Goal: Information Seeking & Learning: Learn about a topic

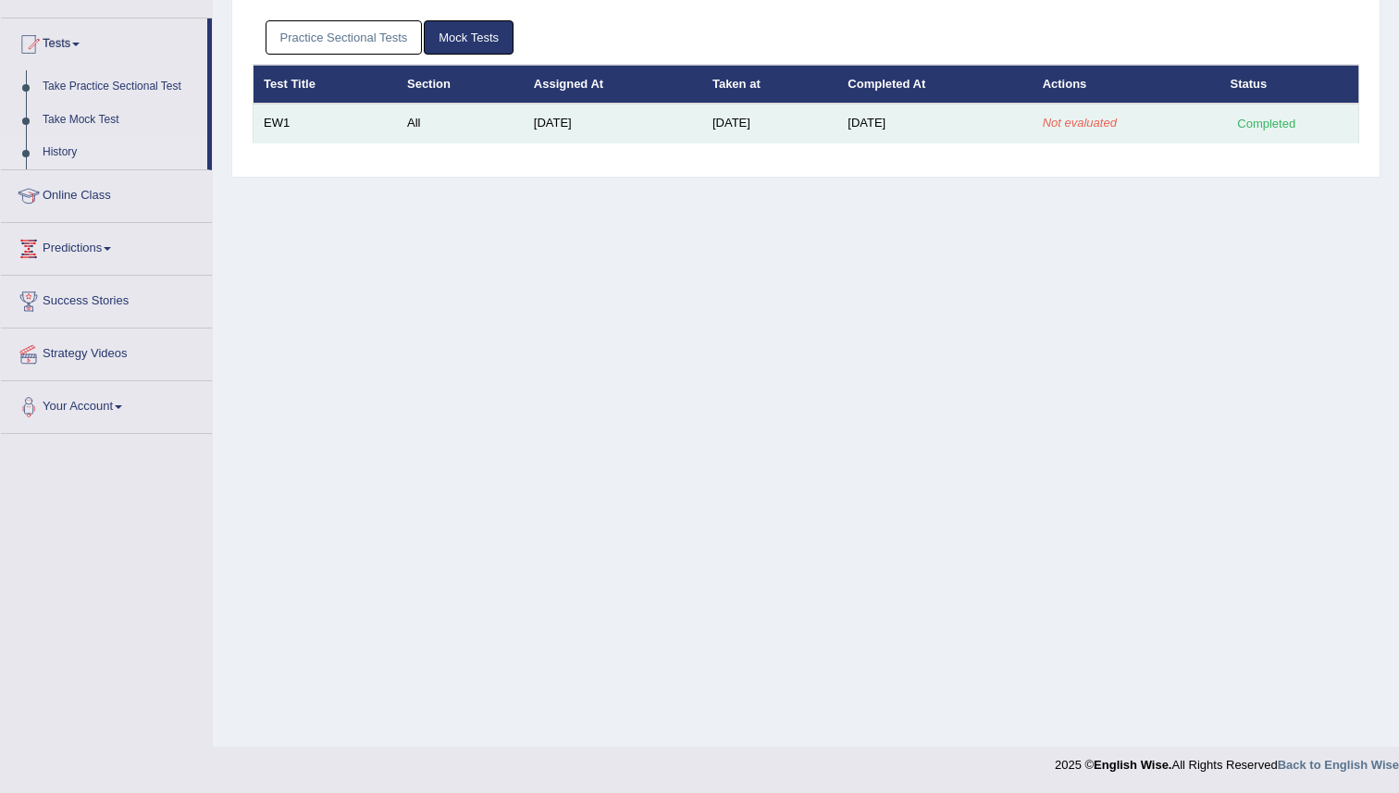
click at [287, 127] on td "EW1" at bounding box center [325, 123] width 143 height 39
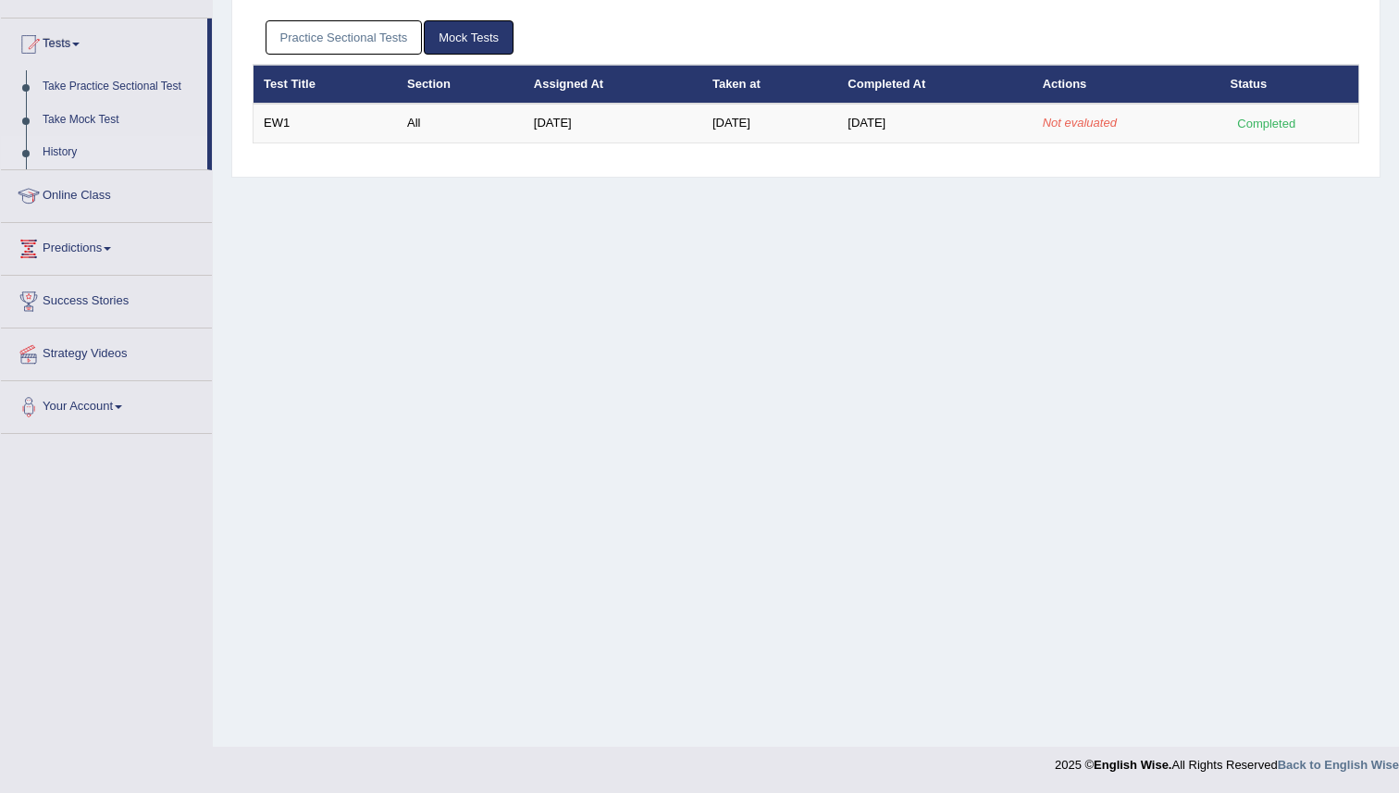
click at [497, 40] on link "Mock Tests" at bounding box center [469, 37] width 90 height 34
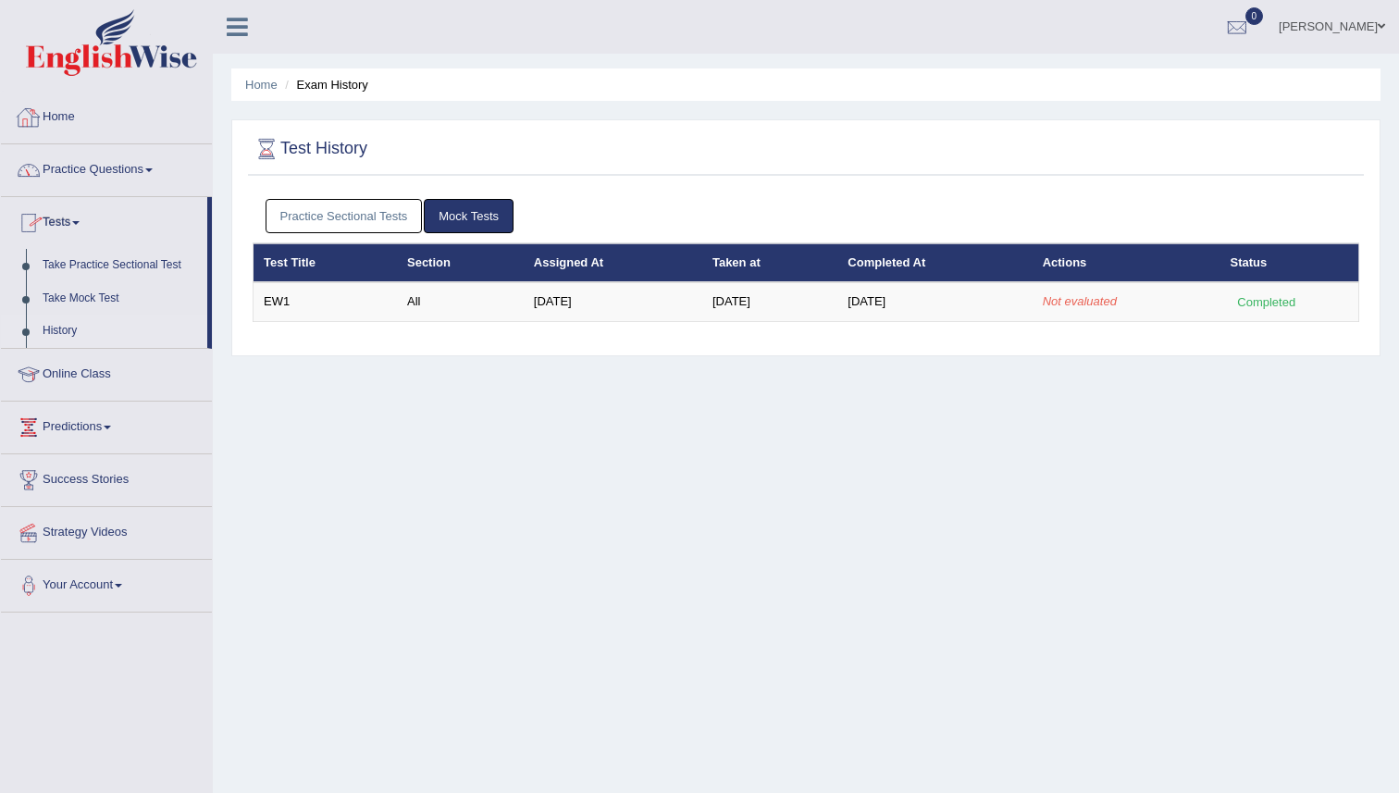
click at [69, 119] on link "Home" at bounding box center [106, 115] width 211 height 46
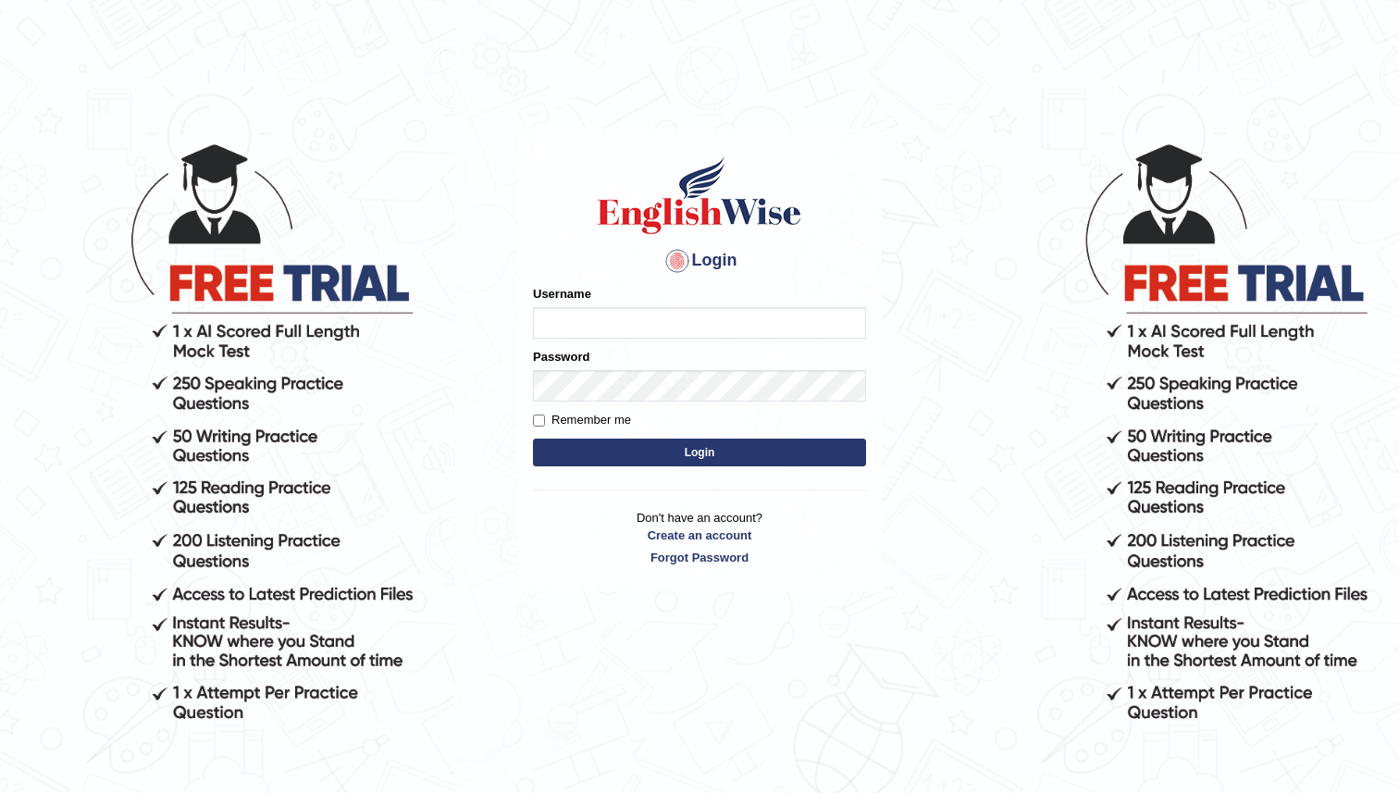
type input "manjot789"
click at [533, 439] on button "Login" at bounding box center [699, 453] width 333 height 28
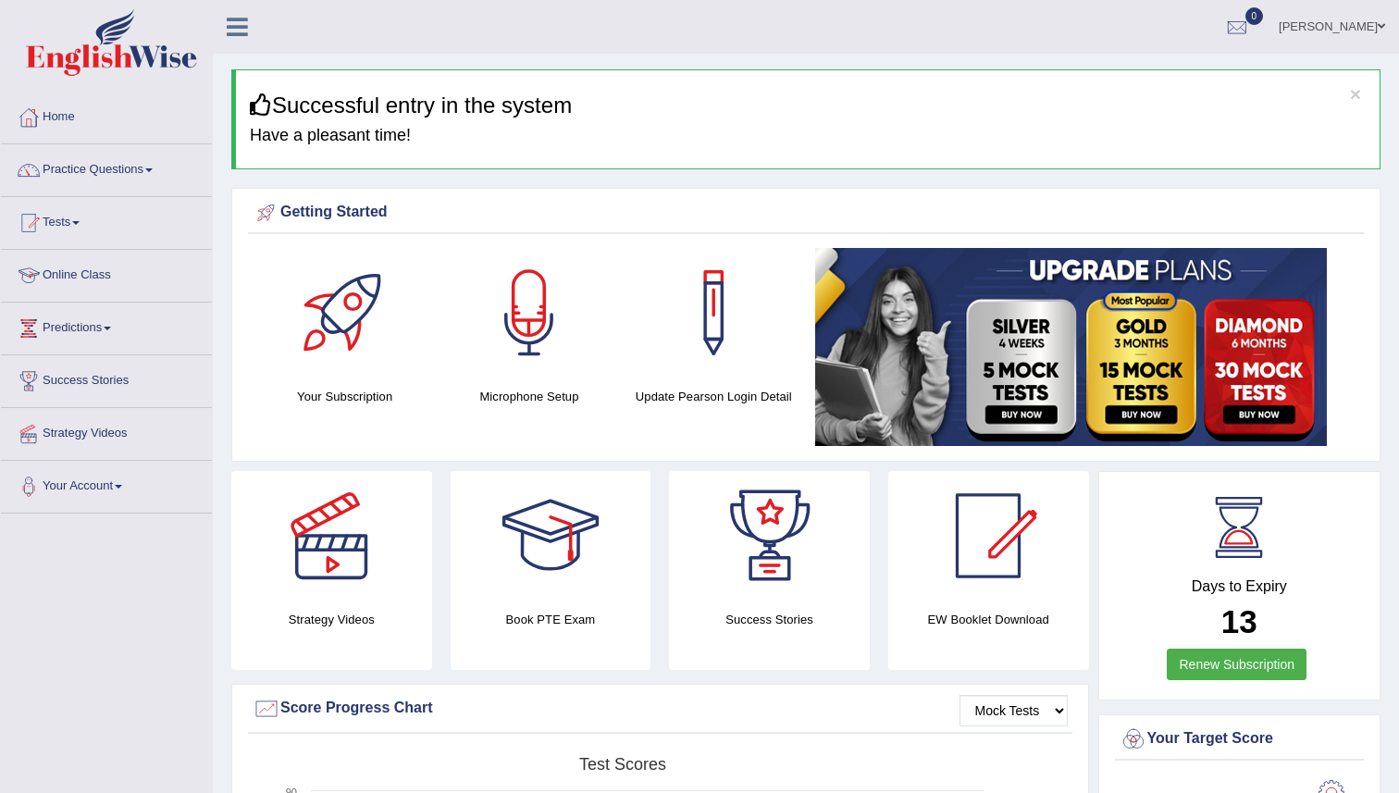
click at [85, 273] on link "Online Class" at bounding box center [106, 273] width 211 height 46
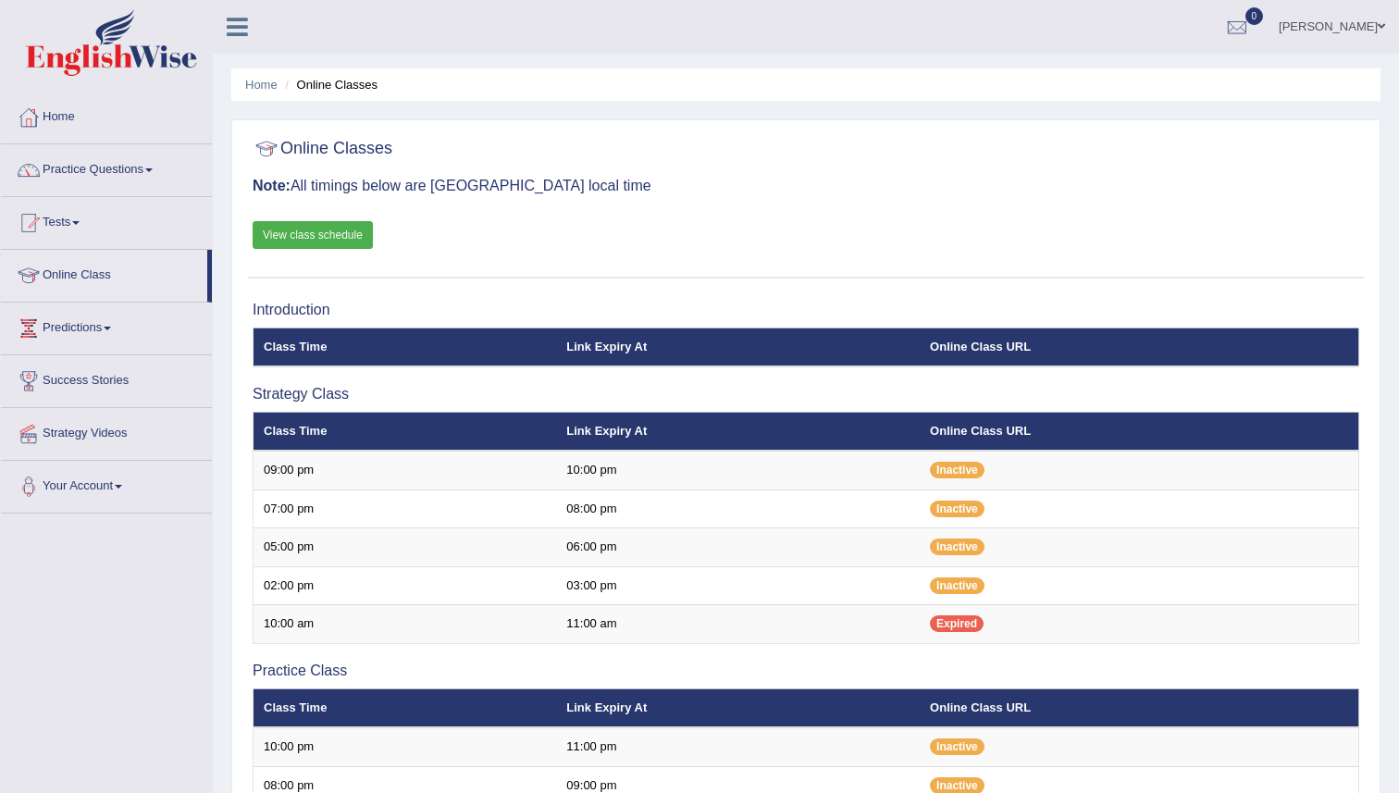
click at [887, 230] on div "Online Classes Note: All timings below are Melbourne local time View class sche…" at bounding box center [806, 204] width 1116 height 149
click at [901, 254] on div "Online Classes Note: All timings below are Melbourne local time View class sche…" at bounding box center [806, 204] width 1116 height 149
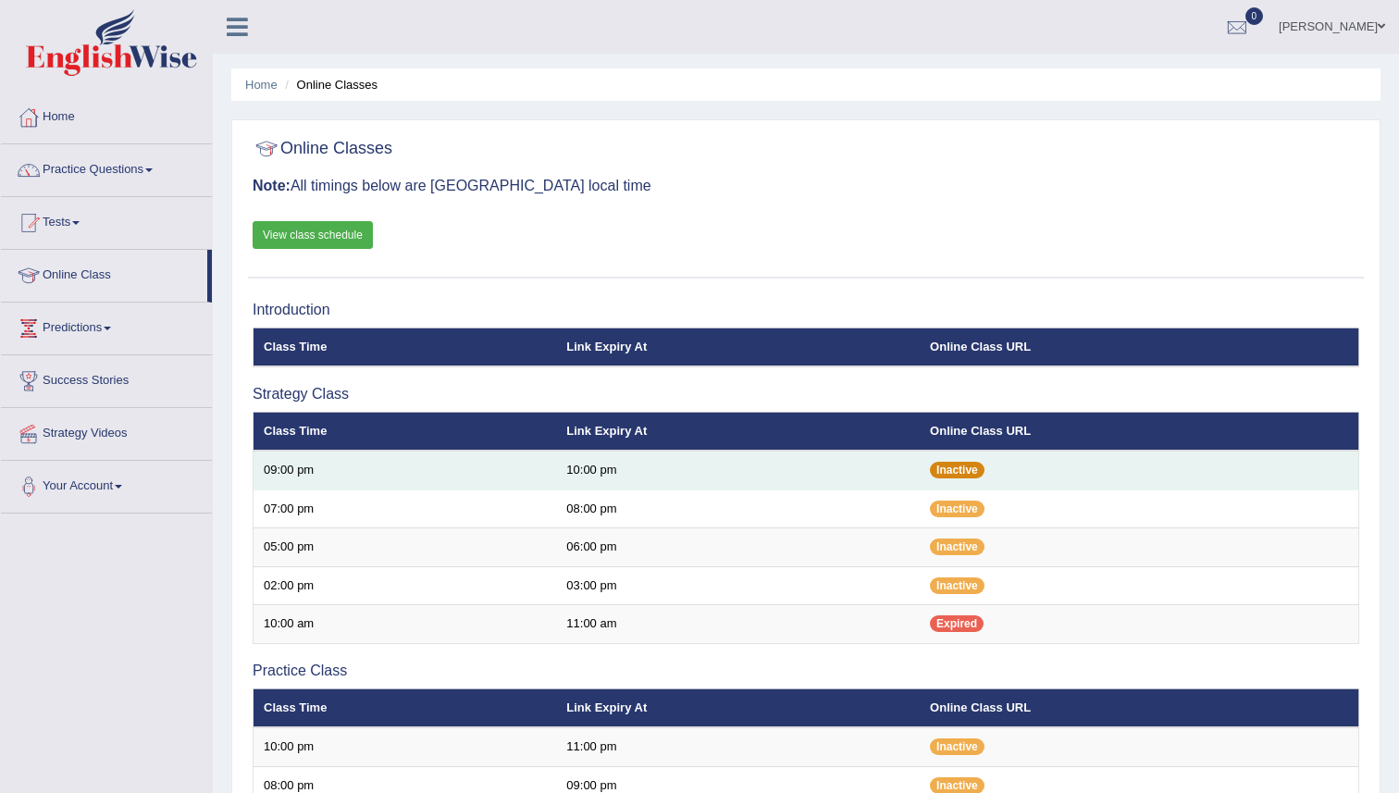
click at [968, 463] on span "Inactive" at bounding box center [957, 470] width 55 height 17
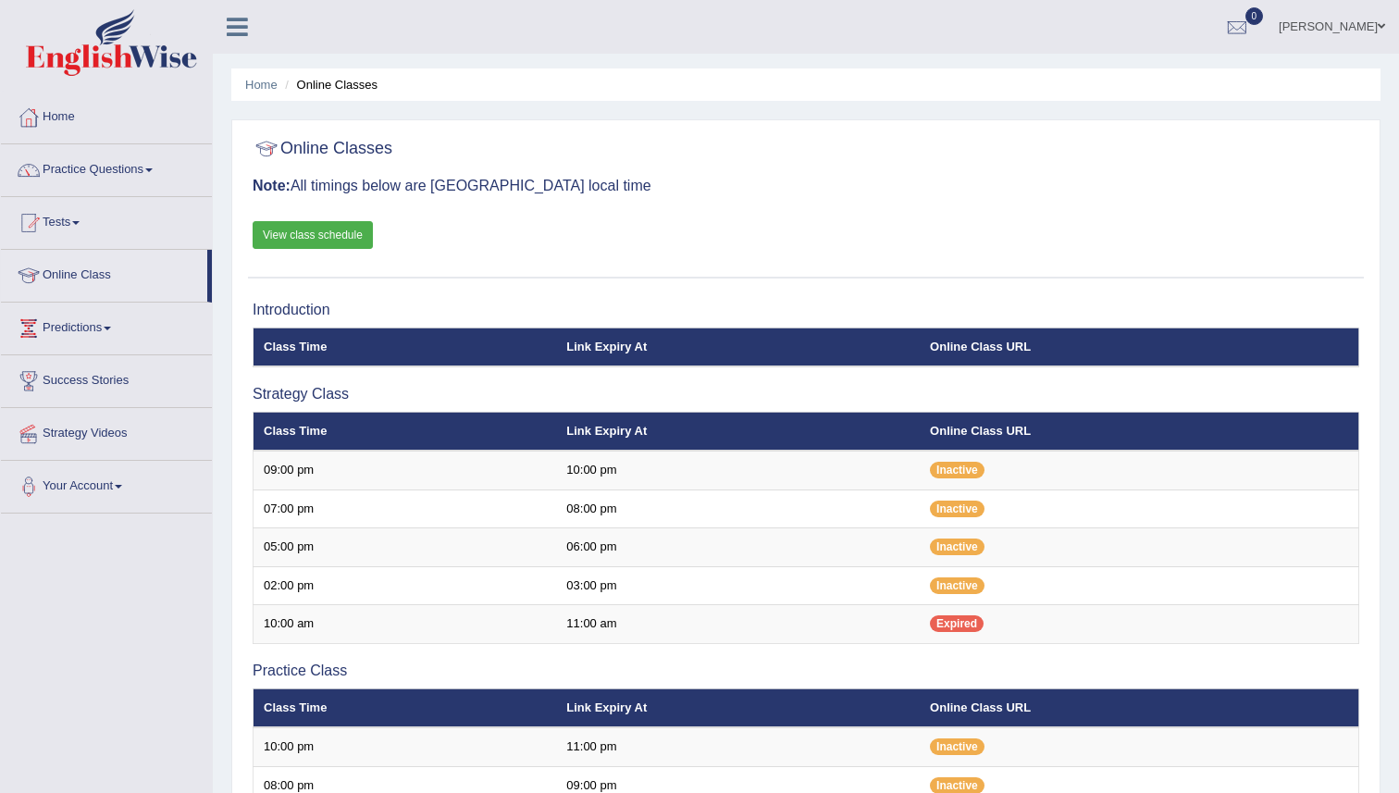
click at [744, 222] on div "Online Classes Note: All timings below are Melbourne local time View class sche…" at bounding box center [806, 204] width 1116 height 149
click at [635, 311] on h3 "Introduction" at bounding box center [806, 310] width 1107 height 17
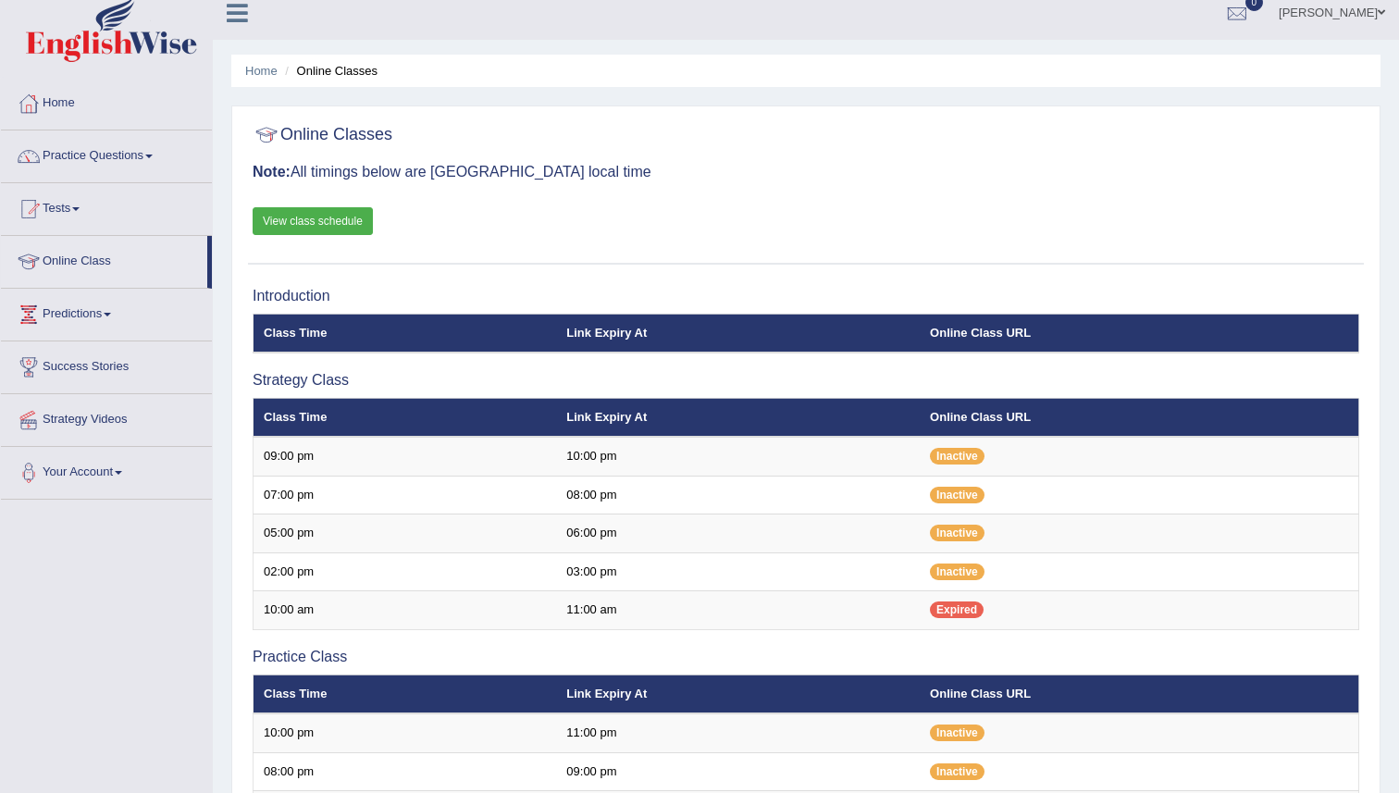
scroll to position [43, 0]
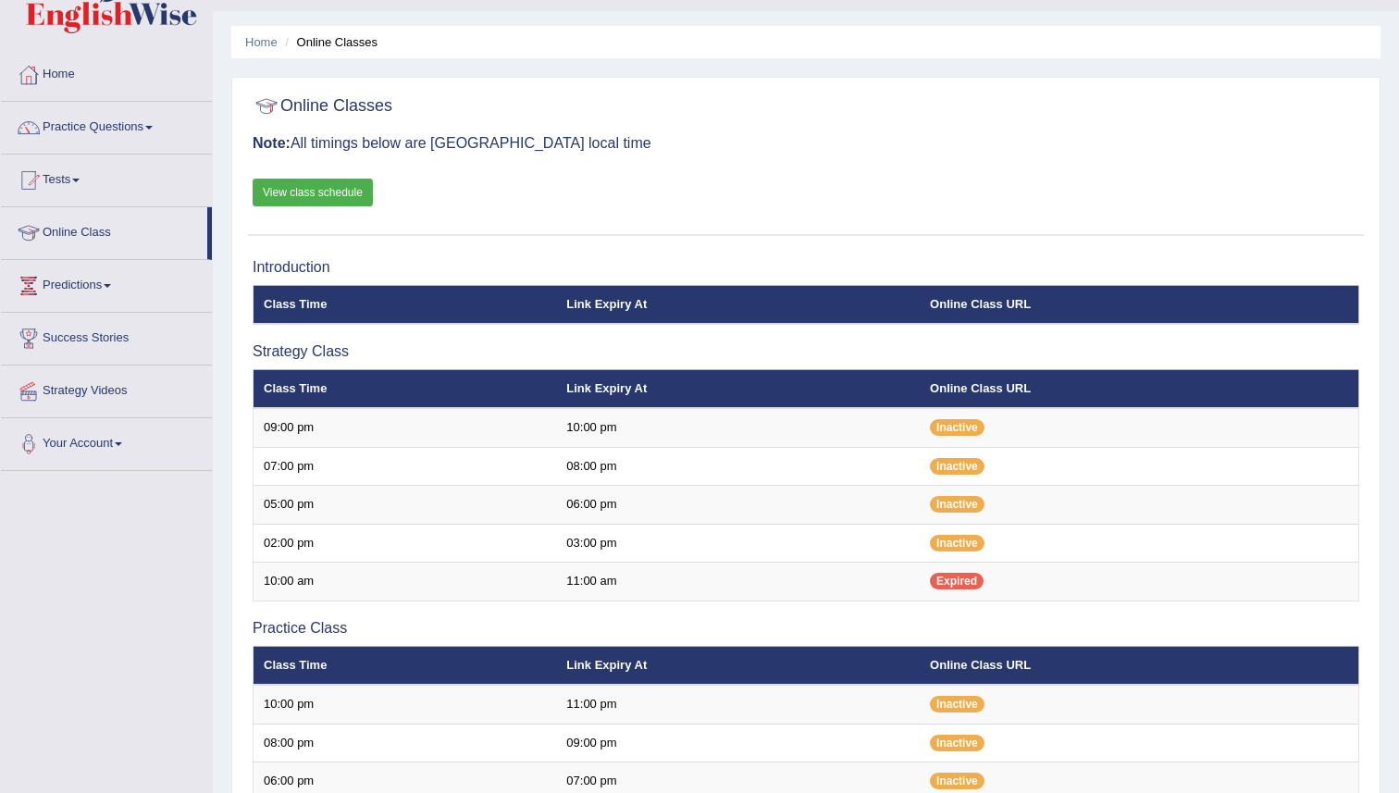
click at [349, 192] on link "View class schedule" at bounding box center [313, 193] width 120 height 28
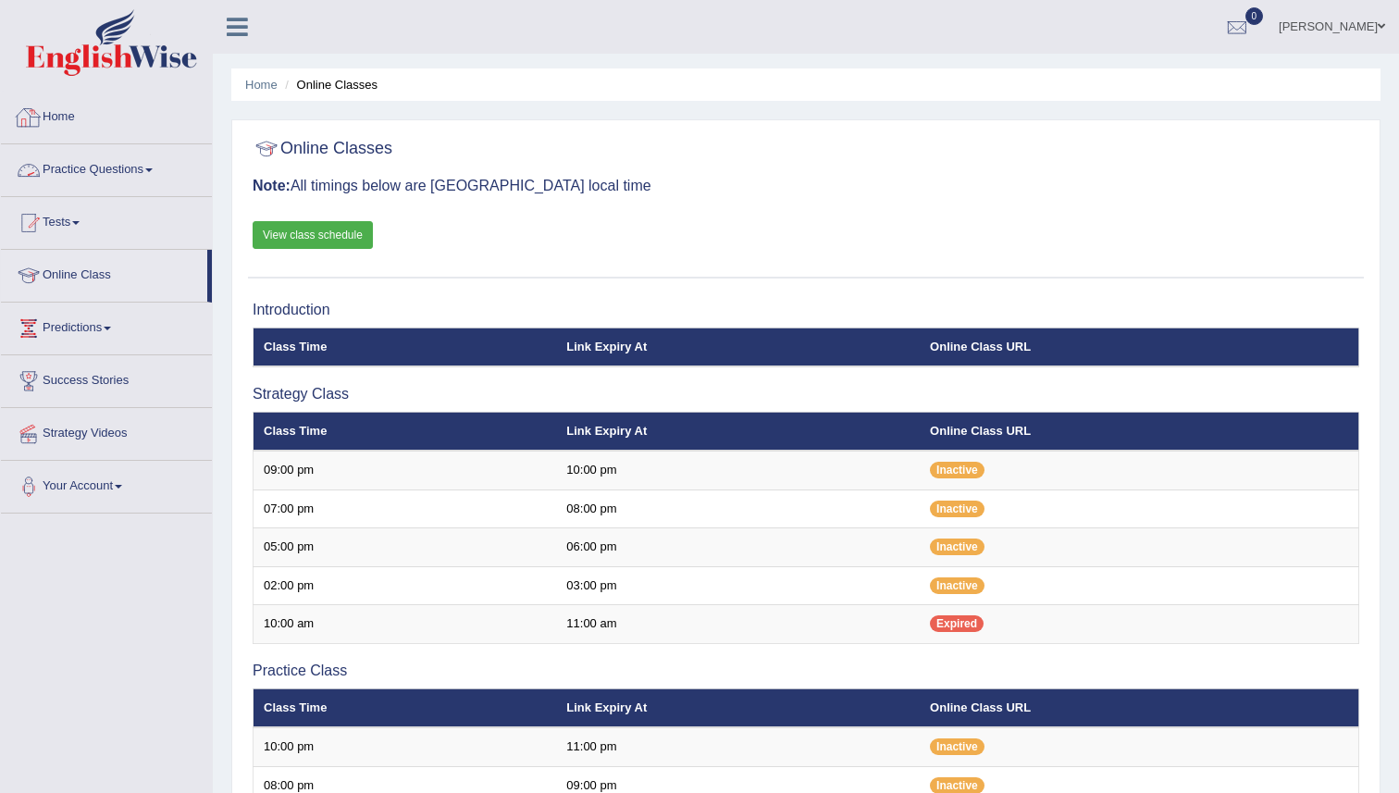
click at [111, 167] on link "Practice Questions" at bounding box center [106, 167] width 211 height 46
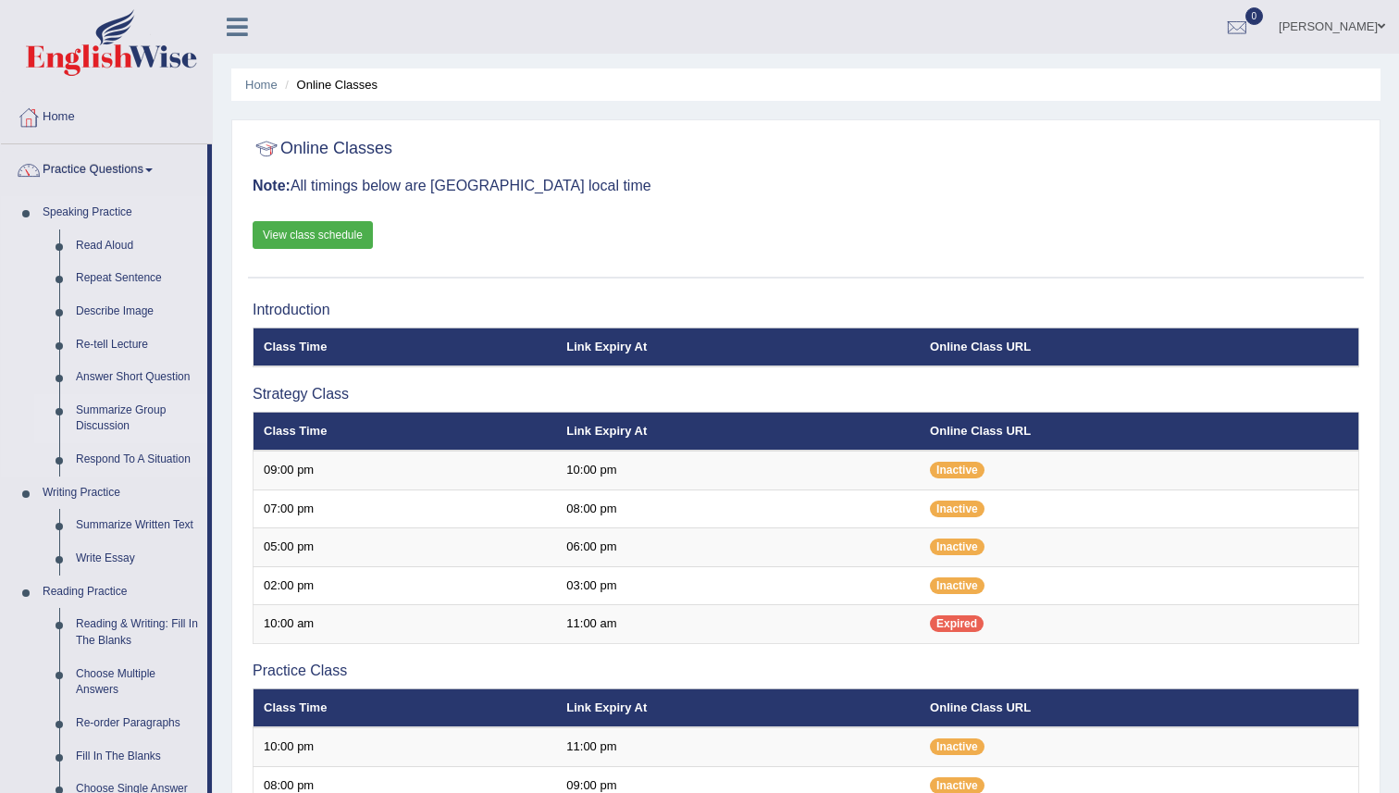
click at [125, 415] on link "Summarize Group Discussion" at bounding box center [138, 418] width 140 height 49
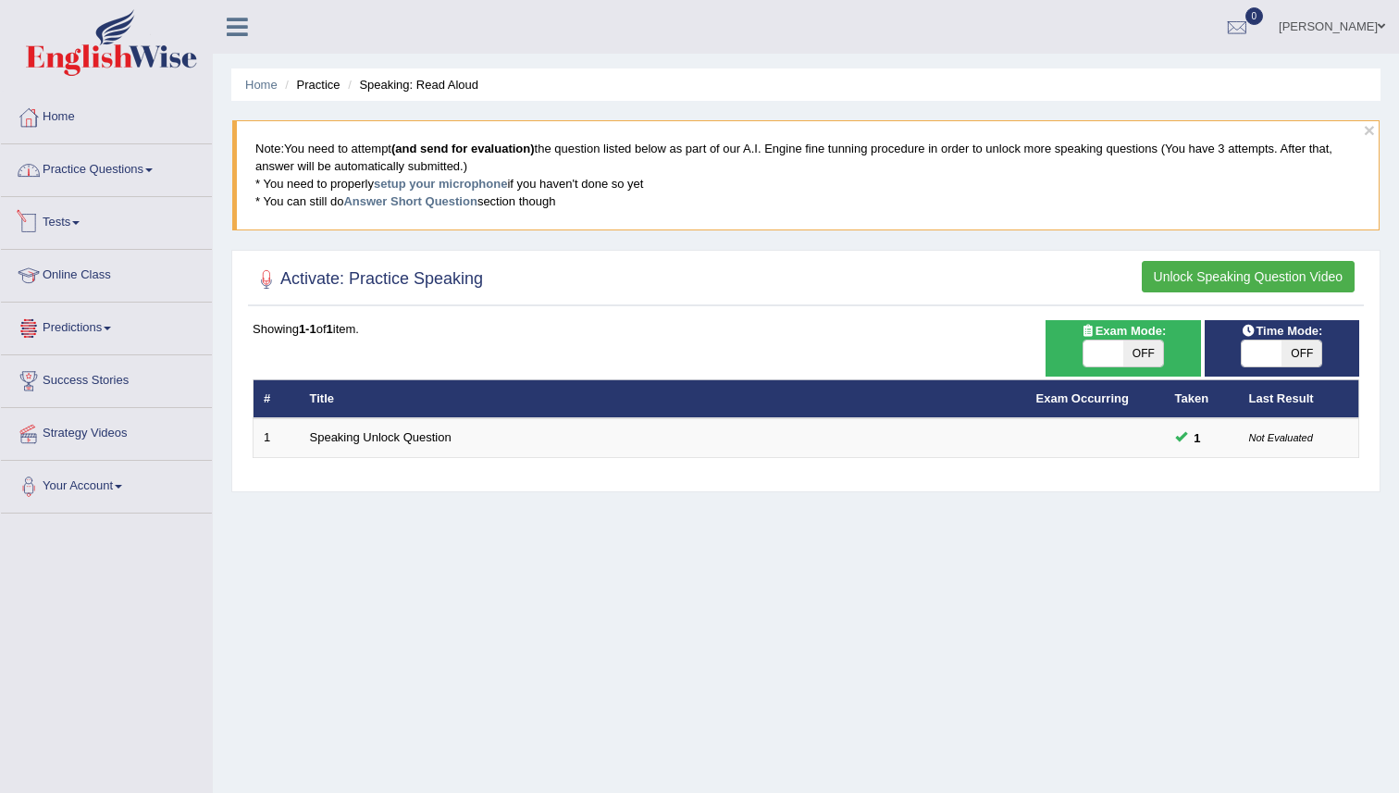
click at [103, 175] on link "Practice Questions" at bounding box center [106, 167] width 211 height 46
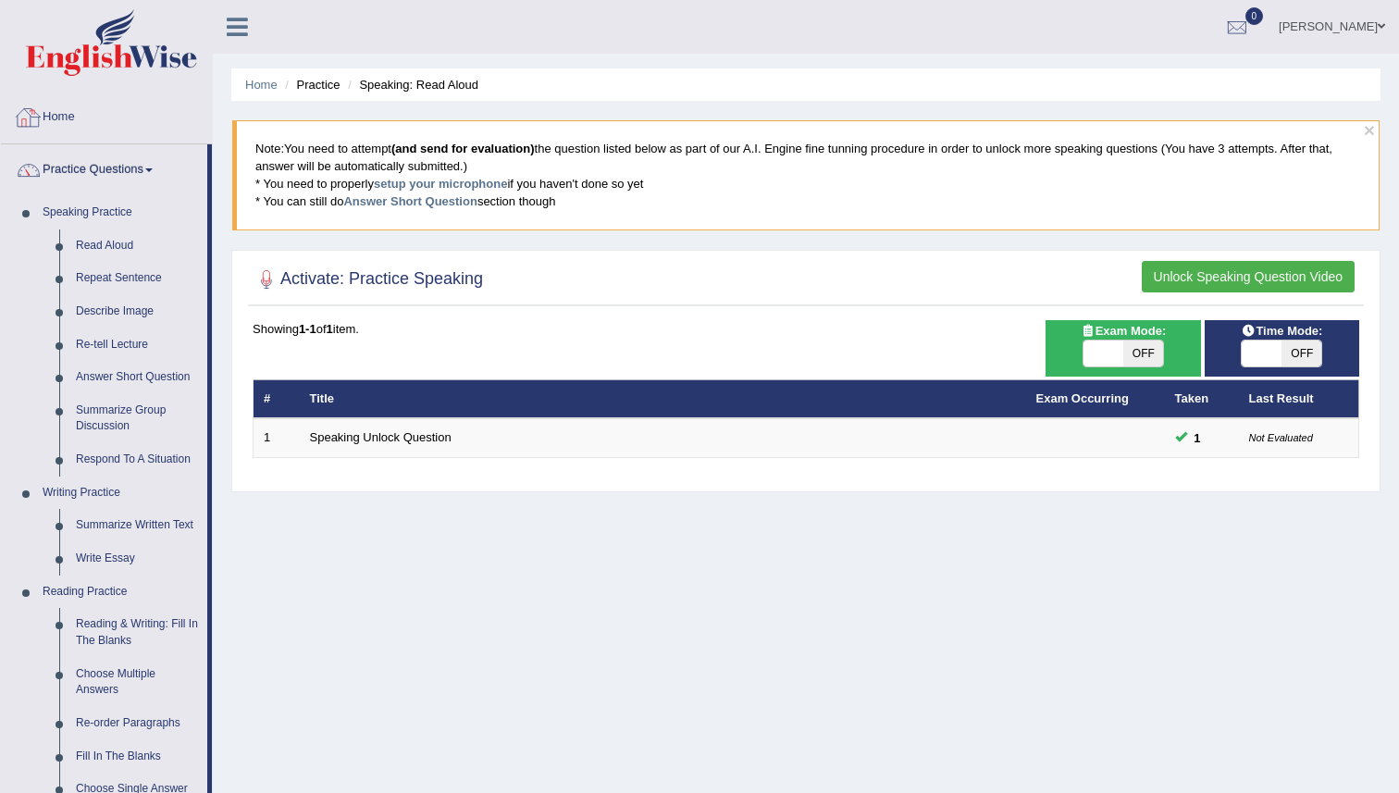
click at [64, 119] on link "Home" at bounding box center [106, 115] width 211 height 46
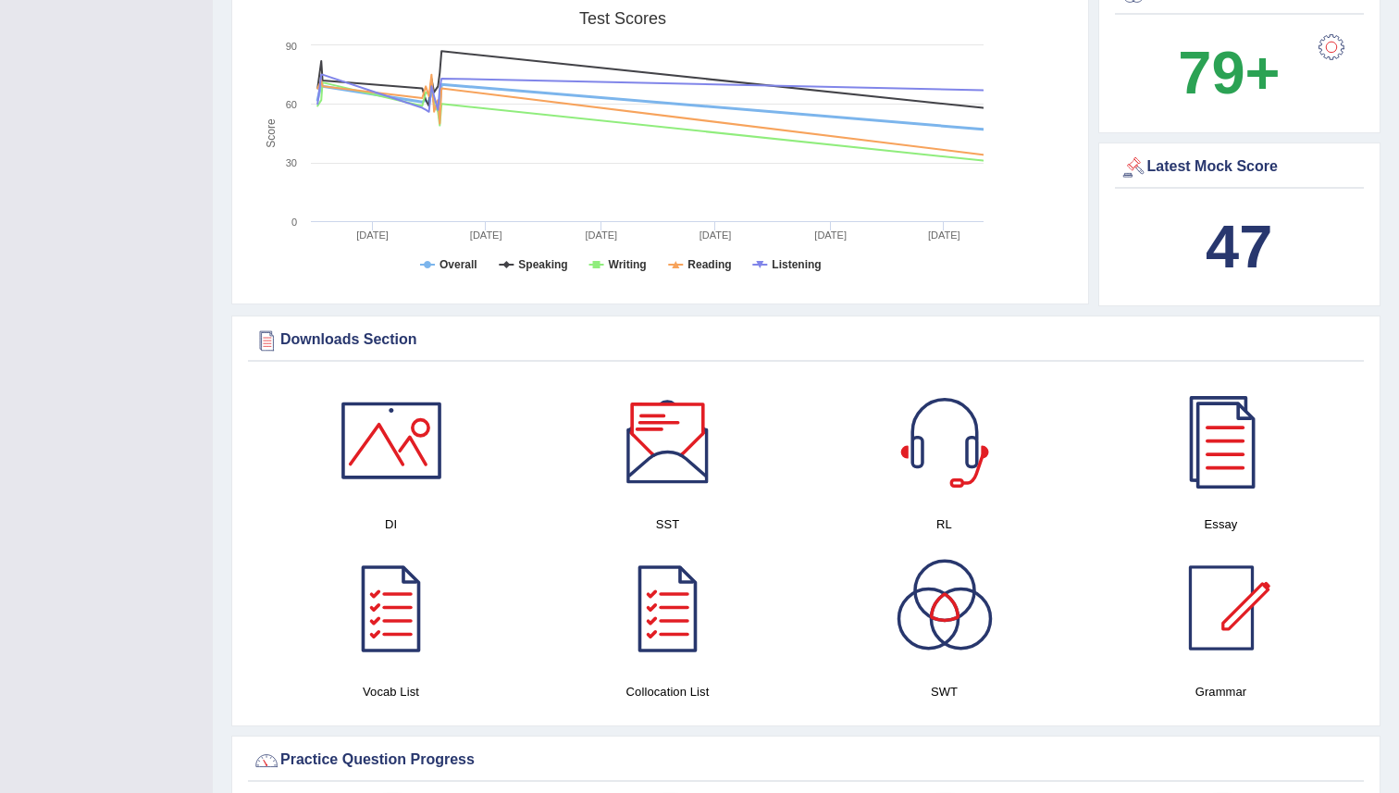
scroll to position [630, 0]
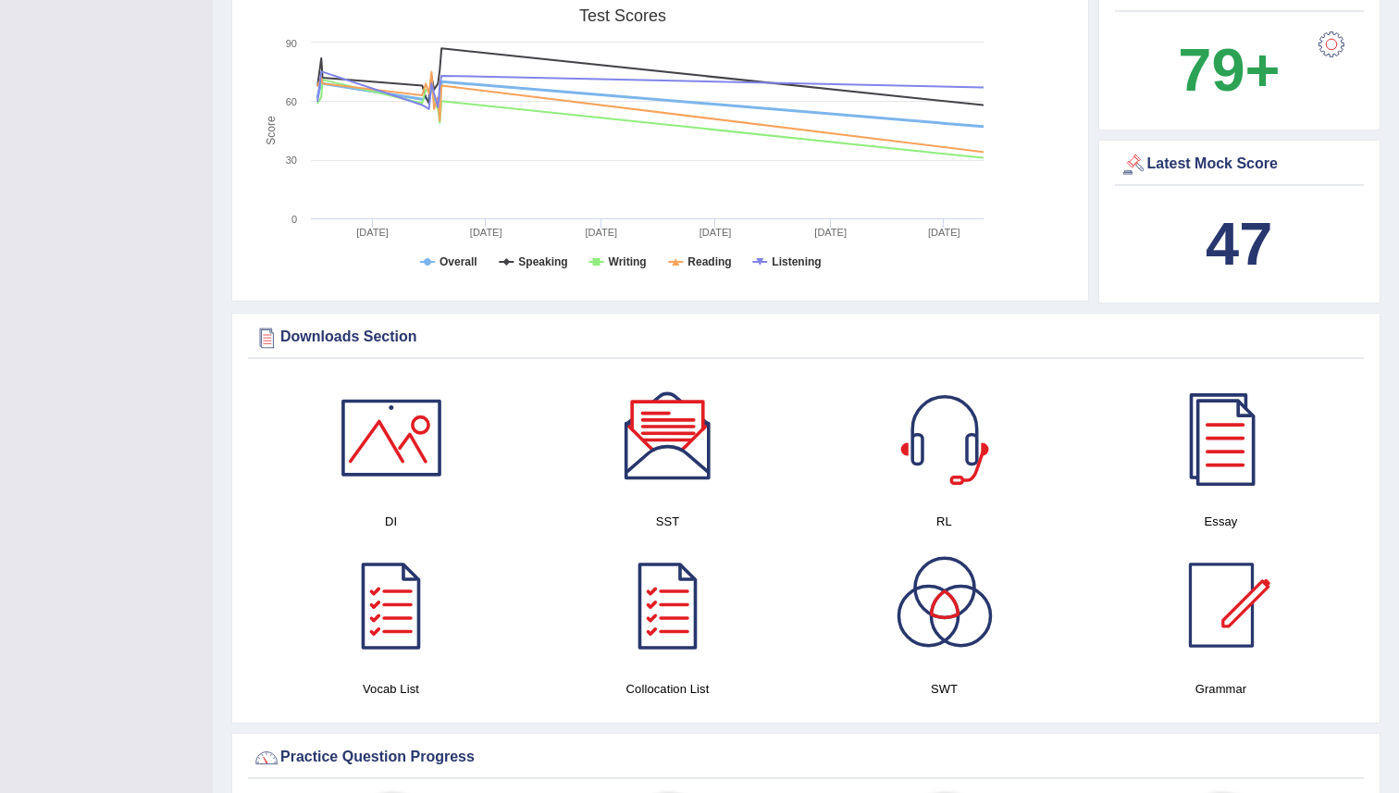
click at [394, 462] on div at bounding box center [392, 438] width 130 height 130
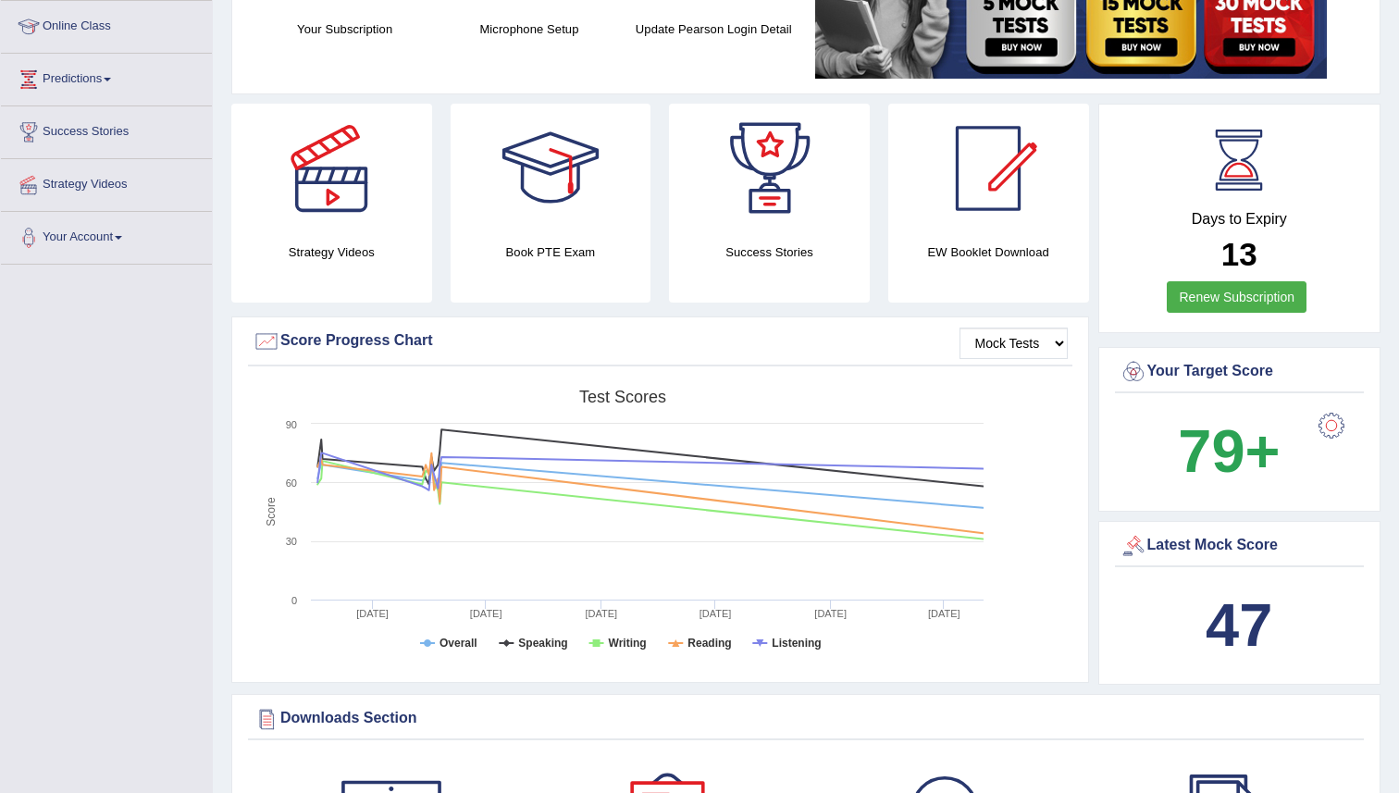
scroll to position [0, 0]
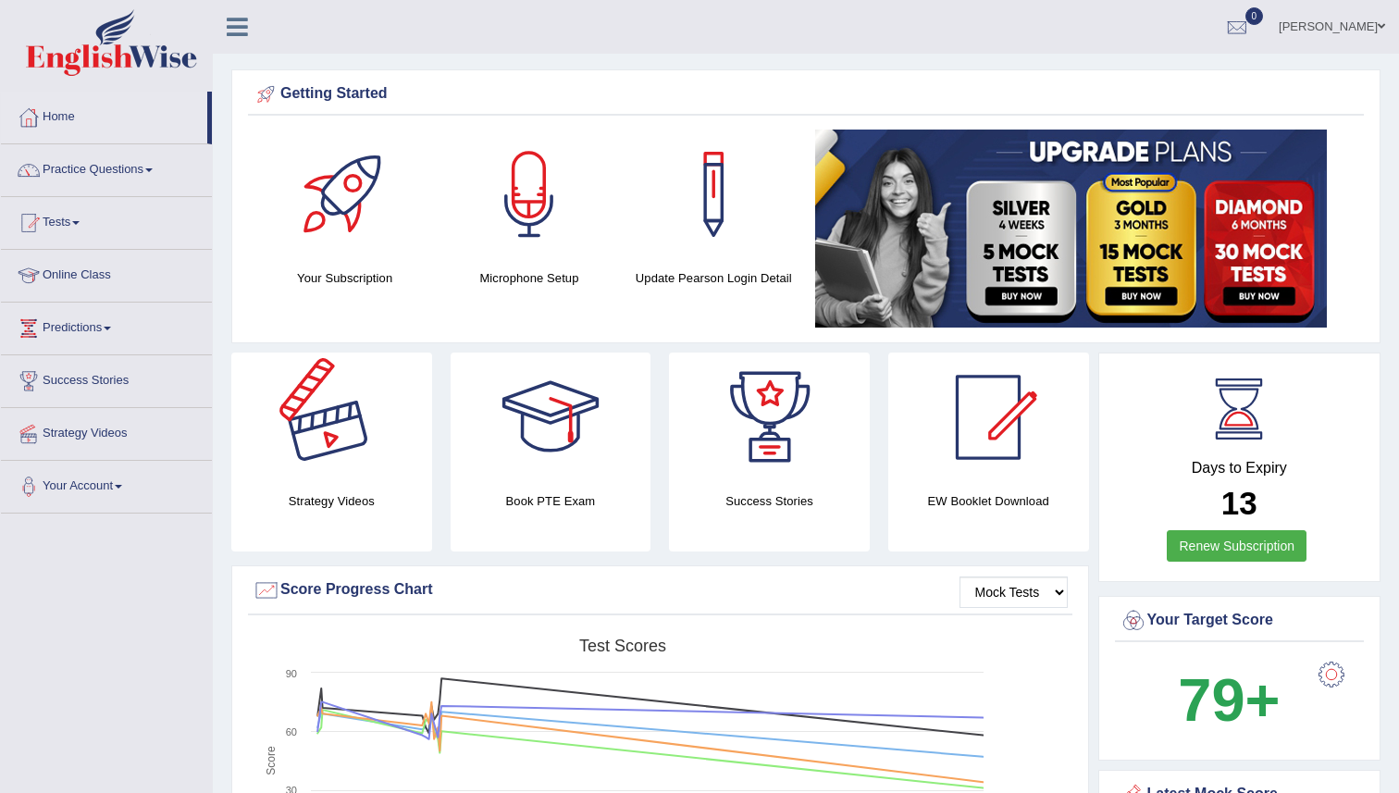
click at [371, 451] on div at bounding box center [332, 418] width 130 height 130
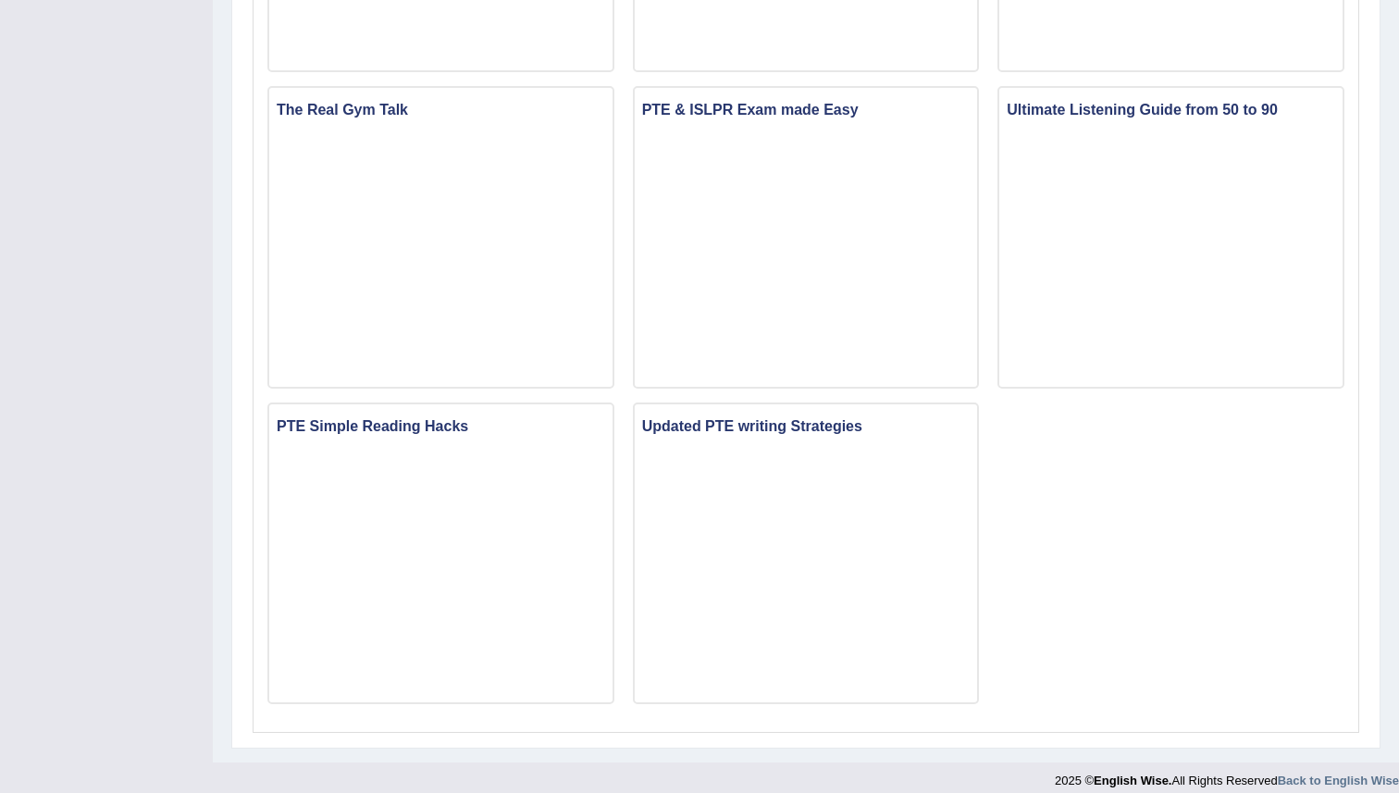
scroll to position [1153, 0]
